Goal: Information Seeking & Learning: Find specific fact

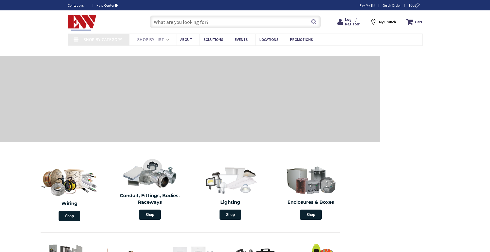
click at [215, 25] on input "text" at bounding box center [235, 21] width 171 height 13
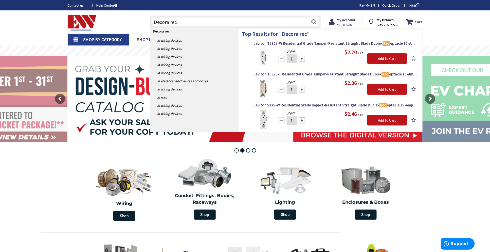
click at [176, 22] on input "Decora rec" at bounding box center [235, 21] width 171 height 13
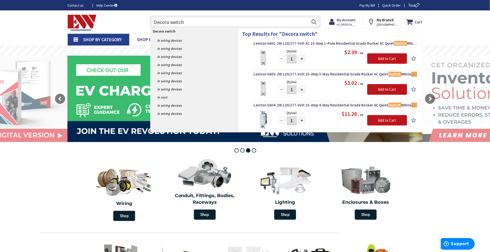
drag, startPoint x: 187, startPoint y: 21, endPoint x: 133, endPoint y: 22, distance: 53.8
click at [133, 22] on div "Toggle Nav Decora switch Decora switch Search Cart My Cart Close" at bounding box center [245, 21] width 363 height 17
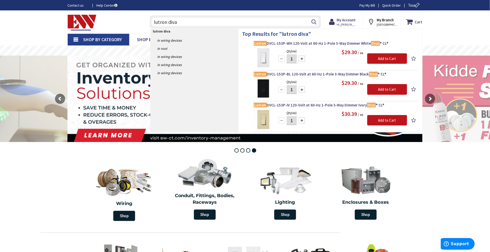
drag, startPoint x: 186, startPoint y: 21, endPoint x: 144, endPoint y: 23, distance: 42.1
click at [144, 23] on div "lutron diva lutron diva Search" at bounding box center [234, 21] width 181 height 16
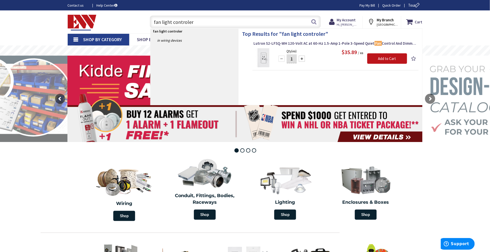
drag, startPoint x: 196, startPoint y: 24, endPoint x: 141, endPoint y: 23, distance: 55.6
click at [141, 23] on div "Toggle Nav fan light controler fan light controler Search Cart My Cart Close" at bounding box center [245, 21] width 363 height 17
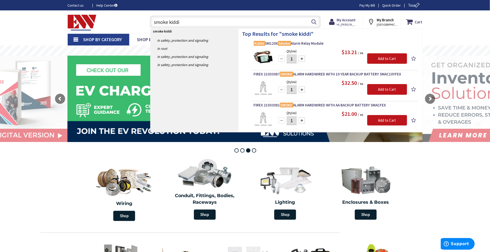
drag, startPoint x: 183, startPoint y: 22, endPoint x: 135, endPoint y: 25, distance: 48.8
click at [135, 25] on div "Toggle Nav smoke kiddi smoke kiddi Search Cart My Cart Close" at bounding box center [245, 21] width 363 height 17
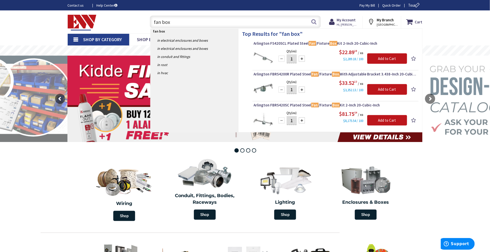
drag, startPoint x: 172, startPoint y: 20, endPoint x: 140, endPoint y: 20, distance: 32.7
click at [140, 20] on div "Toggle Nav fan box fan box Search Cart My Cart Close" at bounding box center [245, 21] width 363 height 17
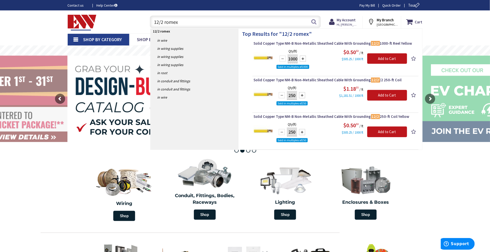
drag, startPoint x: 192, startPoint y: 23, endPoint x: 148, endPoint y: 23, distance: 44.1
click at [148, 23] on div "12/2 romex 12/2 romex Search" at bounding box center [234, 21] width 174 height 16
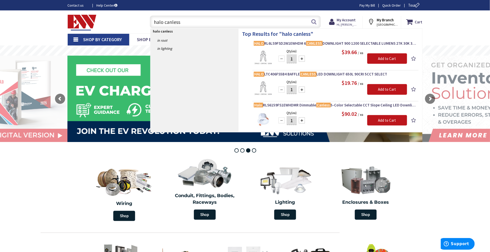
drag, startPoint x: 164, startPoint y: 23, endPoint x: 149, endPoint y: 22, distance: 14.7
click at [149, 22] on div "halo canless halo canless Search" at bounding box center [234, 21] width 174 height 16
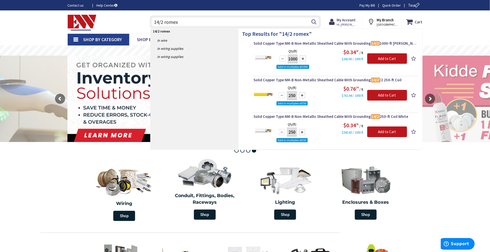
click at [162, 22] on input "14/2 romex" at bounding box center [235, 21] width 171 height 13
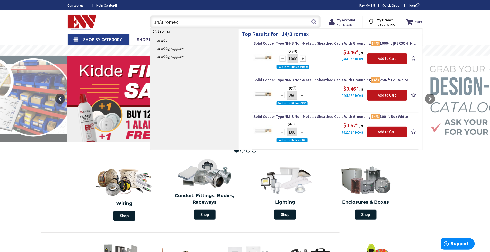
drag, startPoint x: 184, startPoint y: 22, endPoint x: 127, endPoint y: 22, distance: 56.3
click at [128, 21] on div "Toggle Nav 14/3 romex 14/3 romex Search Cart My Cart Close" at bounding box center [245, 21] width 363 height 17
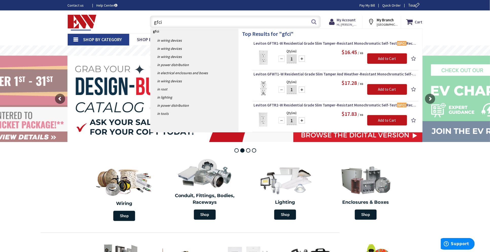
drag, startPoint x: 167, startPoint y: 24, endPoint x: 147, endPoint y: 24, distance: 19.3
click at [147, 24] on div "gfci gfci Search" at bounding box center [234, 21] width 174 height 16
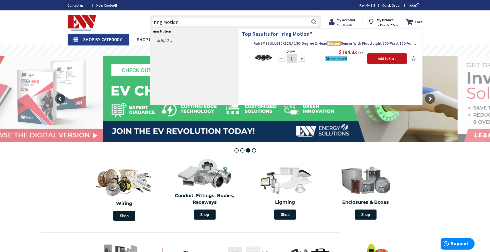
click at [185, 23] on input "ring Motion" at bounding box center [235, 21] width 171 height 13
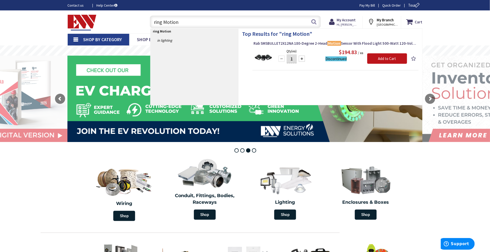
drag, startPoint x: 184, startPoint y: 24, endPoint x: 145, endPoint y: 23, distance: 39.1
click at [145, 23] on div "ring Motion ring Motion Search" at bounding box center [234, 21] width 181 height 16
type input "#6"
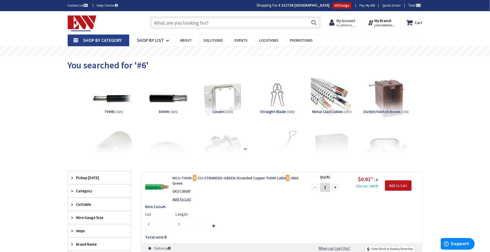
click at [206, 23] on input "text" at bounding box center [235, 22] width 171 height 13
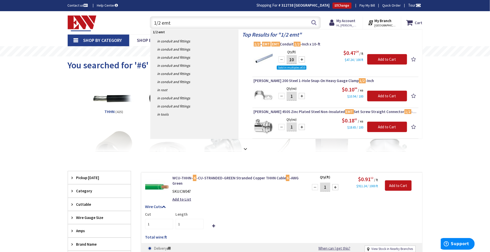
drag, startPoint x: 177, startPoint y: 22, endPoint x: 146, endPoint y: 22, distance: 30.7
click at [147, 22] on div "1/2 emt 1/2 emt Search" at bounding box center [234, 22] width 181 height 16
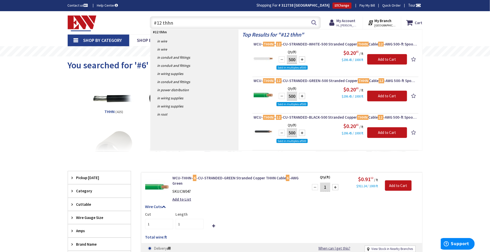
type input "#12 thhn"
